Goal: Transaction & Acquisition: Purchase product/service

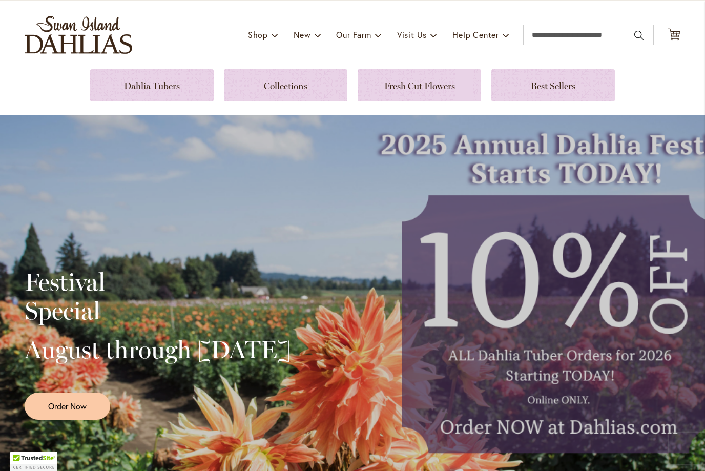
scroll to position [65, 0]
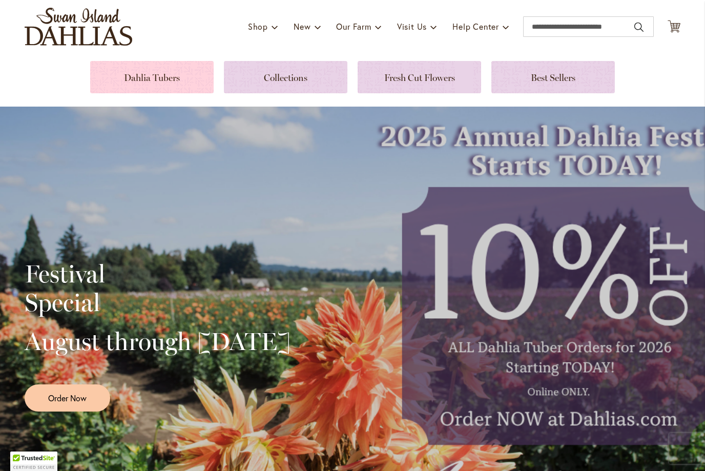
click at [164, 78] on link at bounding box center [151, 77] width 123 height 32
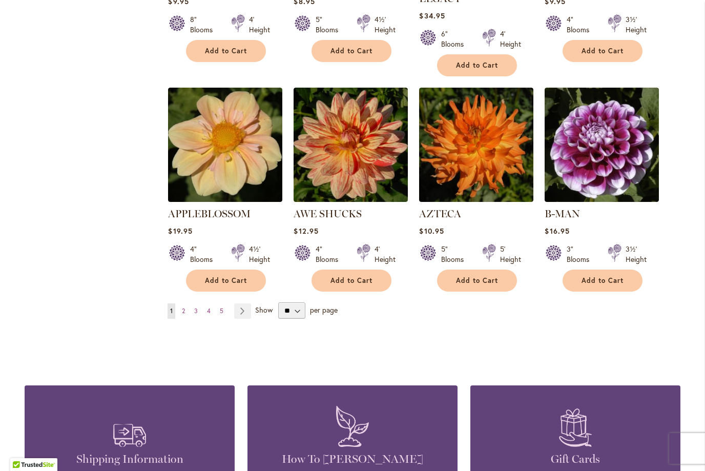
scroll to position [859, 0]
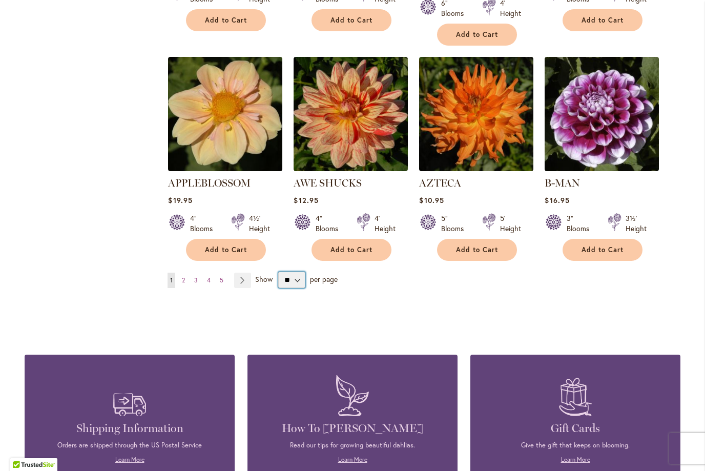
click at [296, 272] on select "** ** ** **" at bounding box center [291, 280] width 27 height 16
select select "**"
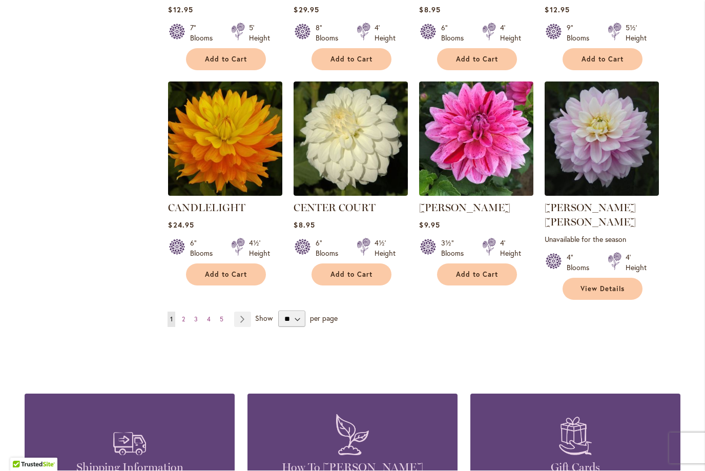
scroll to position [3445, 0]
click at [245, 312] on link "Page Next" at bounding box center [242, 319] width 17 height 15
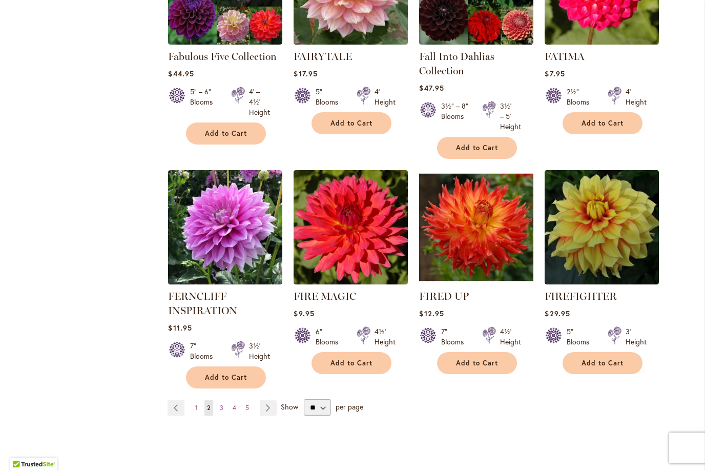
scroll to position [3449, 0]
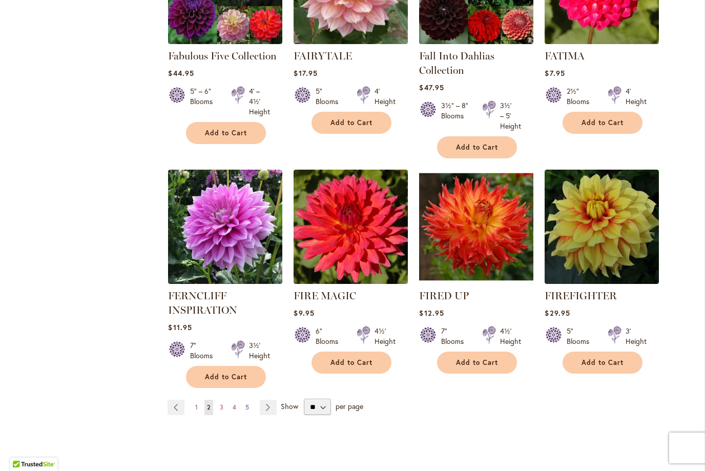
click at [251, 400] on link "Page 5" at bounding box center [247, 407] width 9 height 15
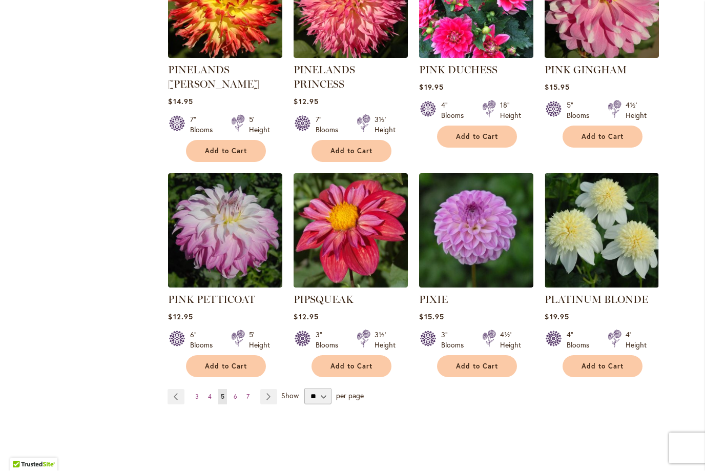
scroll to position [3412, 0]
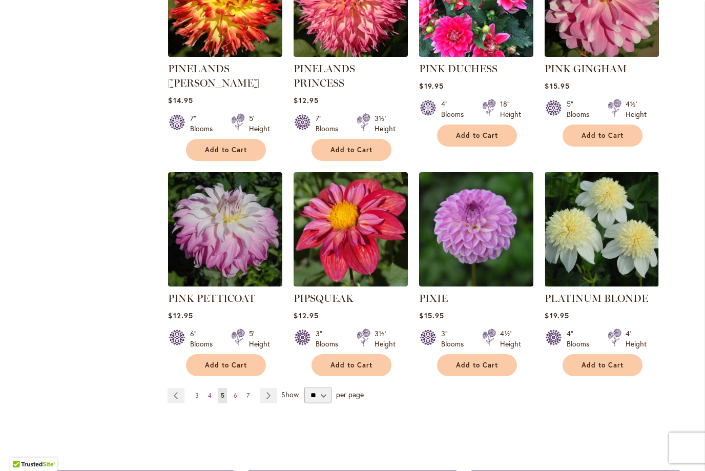
click at [198, 392] on span "3" at bounding box center [197, 396] width 4 height 8
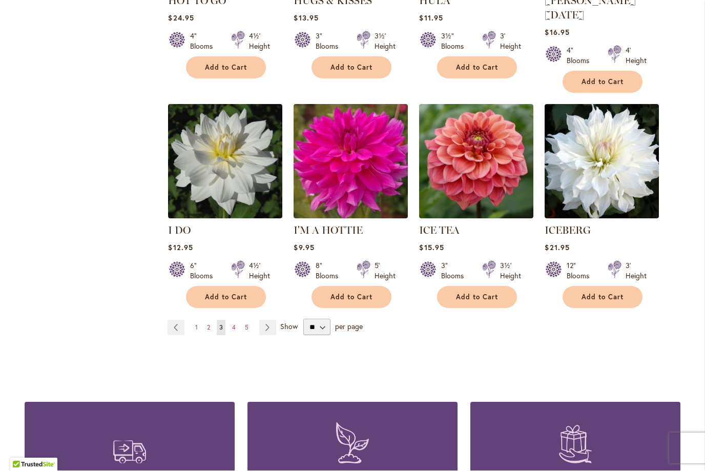
scroll to position [3559, 0]
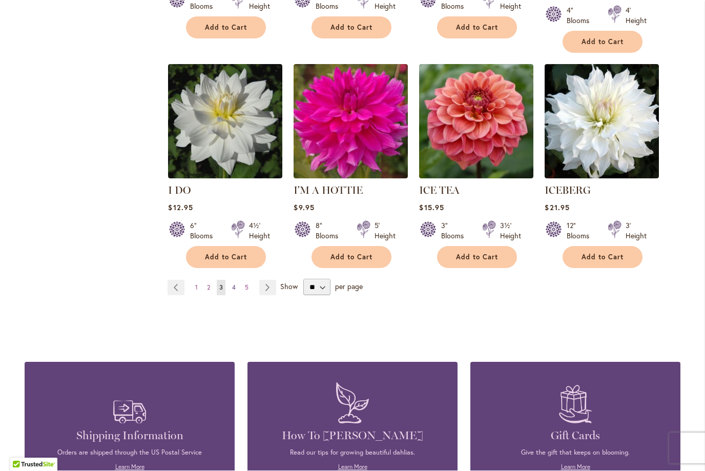
click at [235, 284] on span "4" at bounding box center [234, 288] width 4 height 8
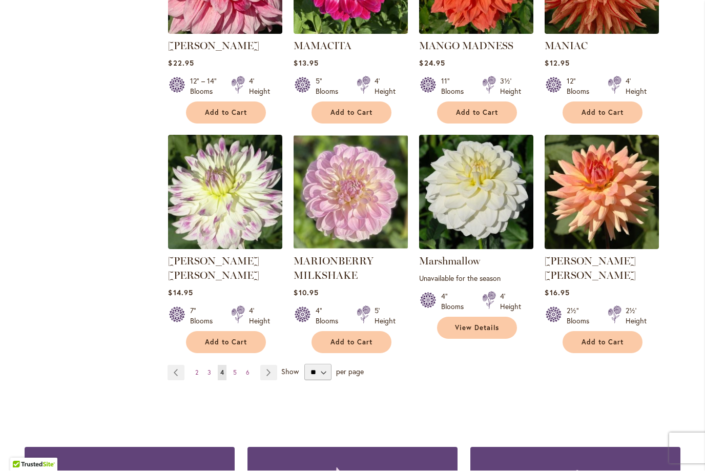
scroll to position [3480, 0]
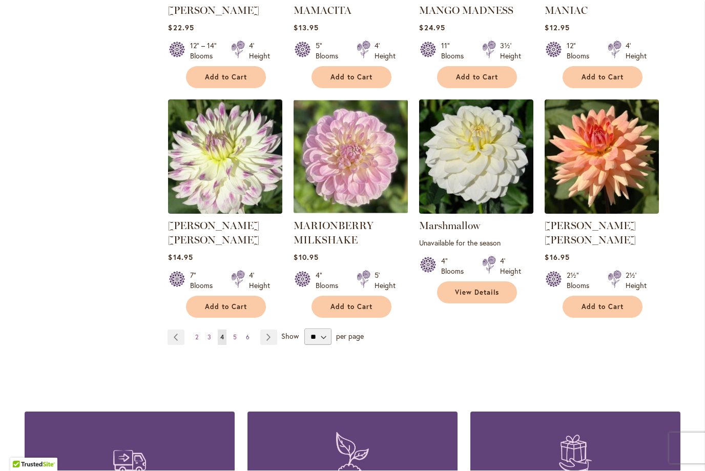
click at [246, 334] on span "6" at bounding box center [248, 338] width 4 height 8
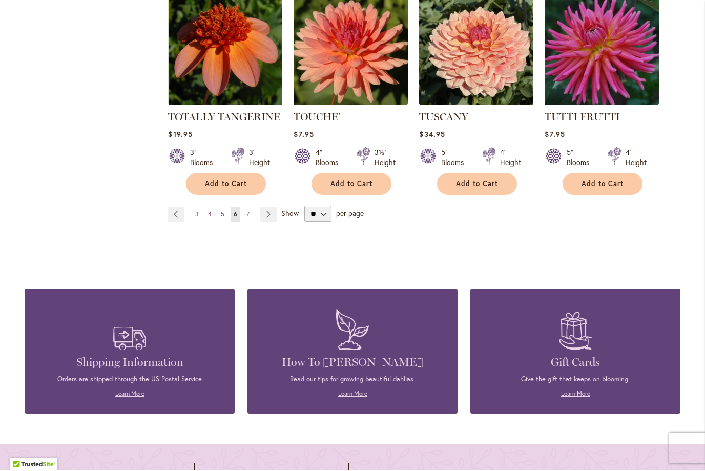
scroll to position [3557, 0]
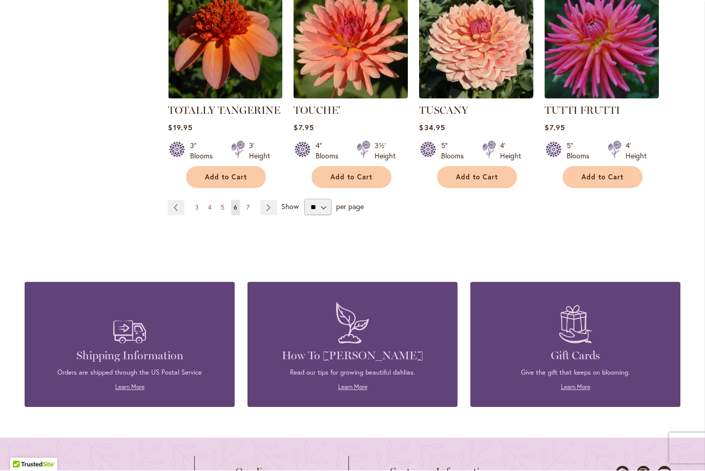
click at [249, 204] on span "7" at bounding box center [247, 208] width 3 height 8
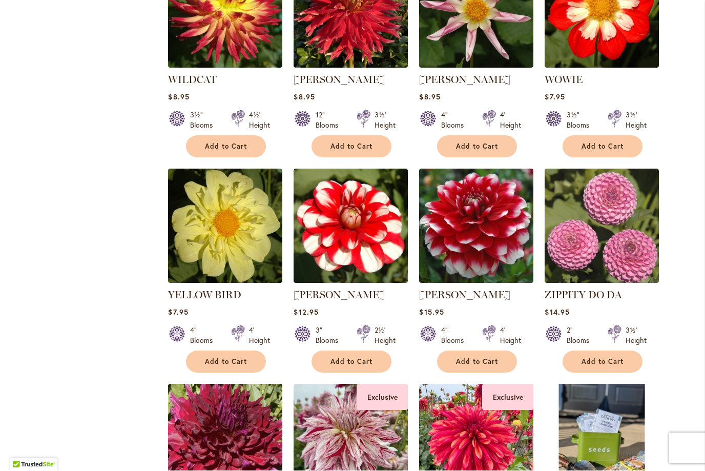
scroll to position [1168, 0]
